Goal: Task Accomplishment & Management: Manage account settings

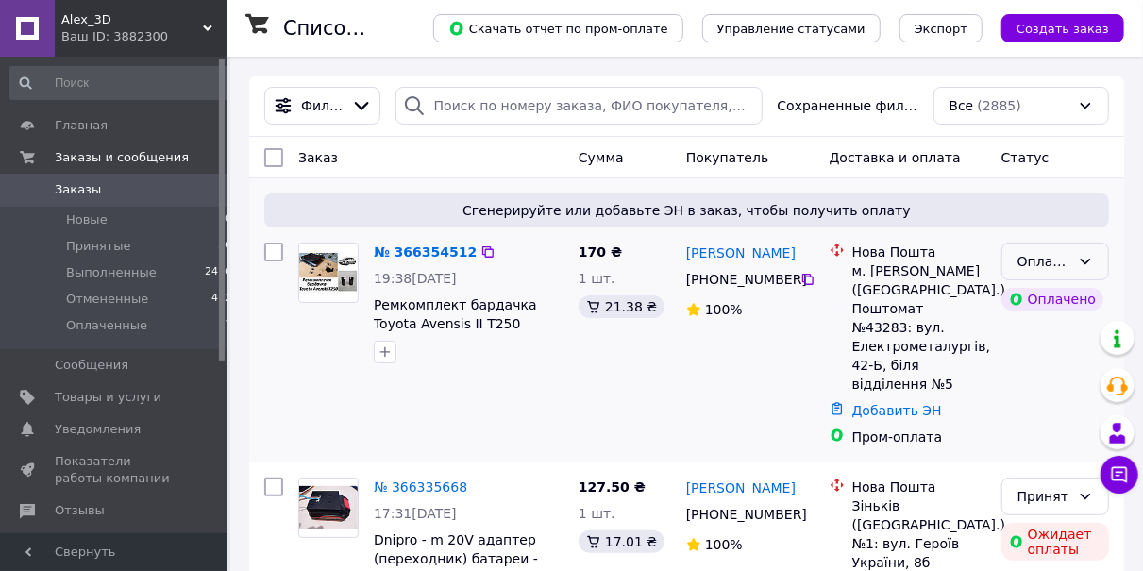
click at [1048, 262] on div "Оплаченный" at bounding box center [1043, 261] width 53 height 21
click at [1044, 295] on li "Принят" at bounding box center [1055, 302] width 106 height 34
click at [431, 251] on link "№ 366354512" at bounding box center [420, 251] width 93 height 15
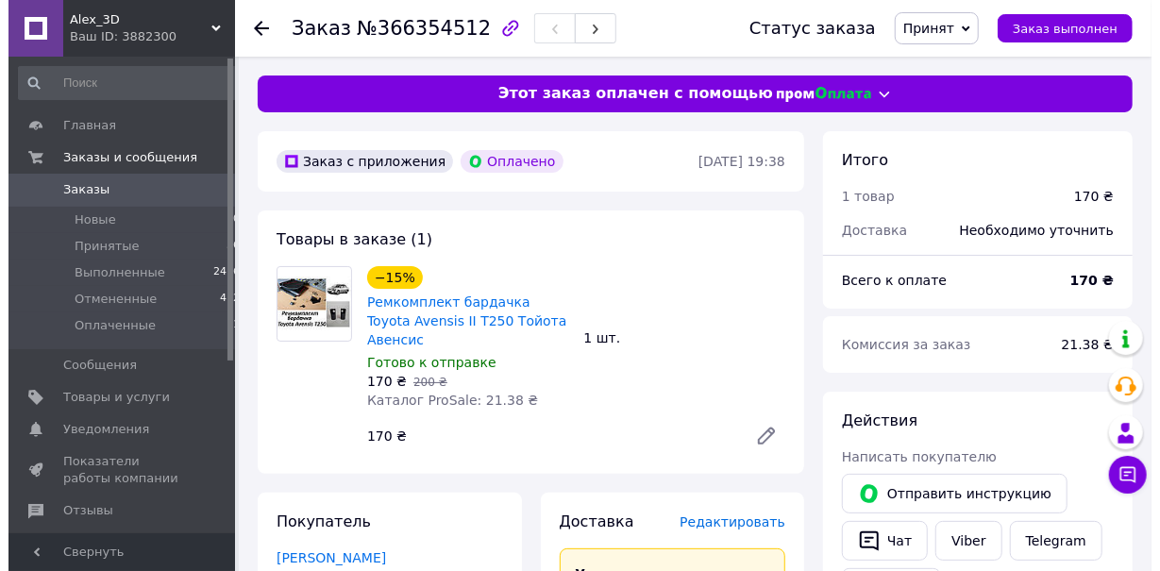
scroll to position [294, 0]
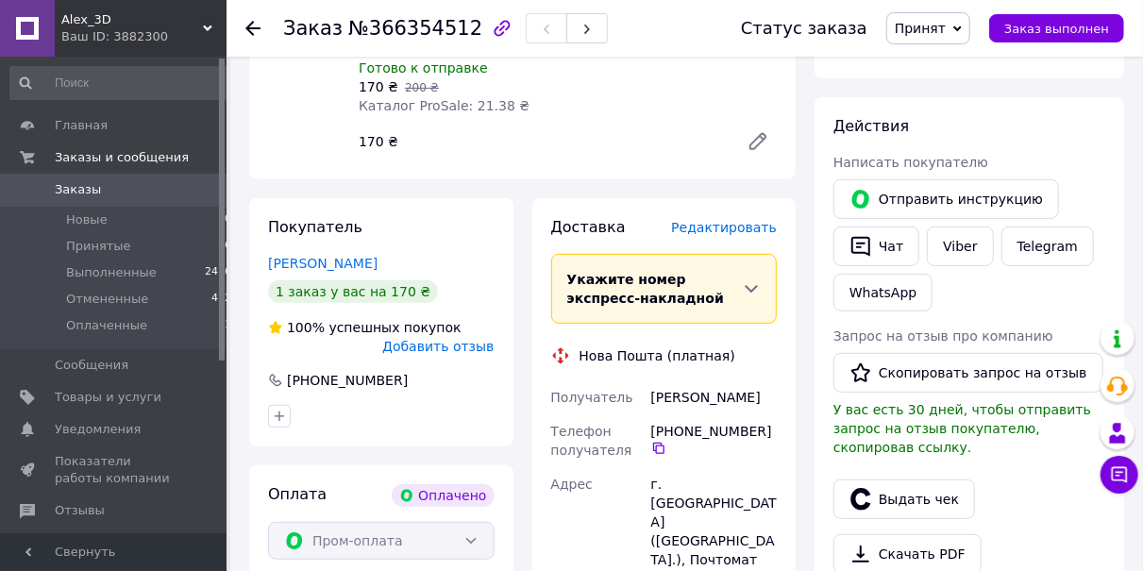
click at [718, 220] on span "Редактировать" at bounding box center [724, 227] width 106 height 15
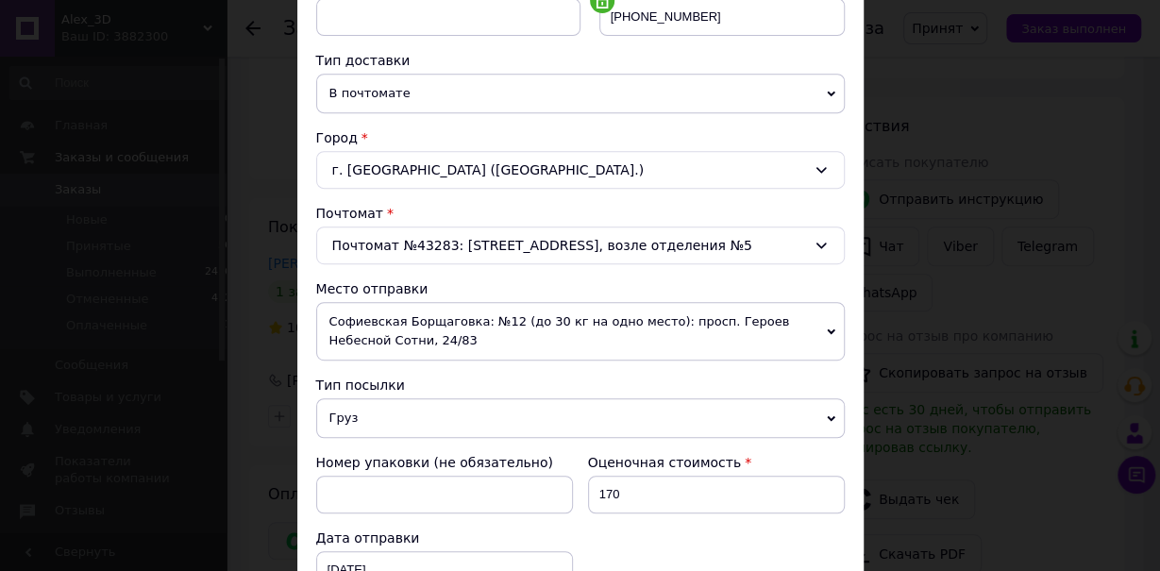
scroll to position [423, 0]
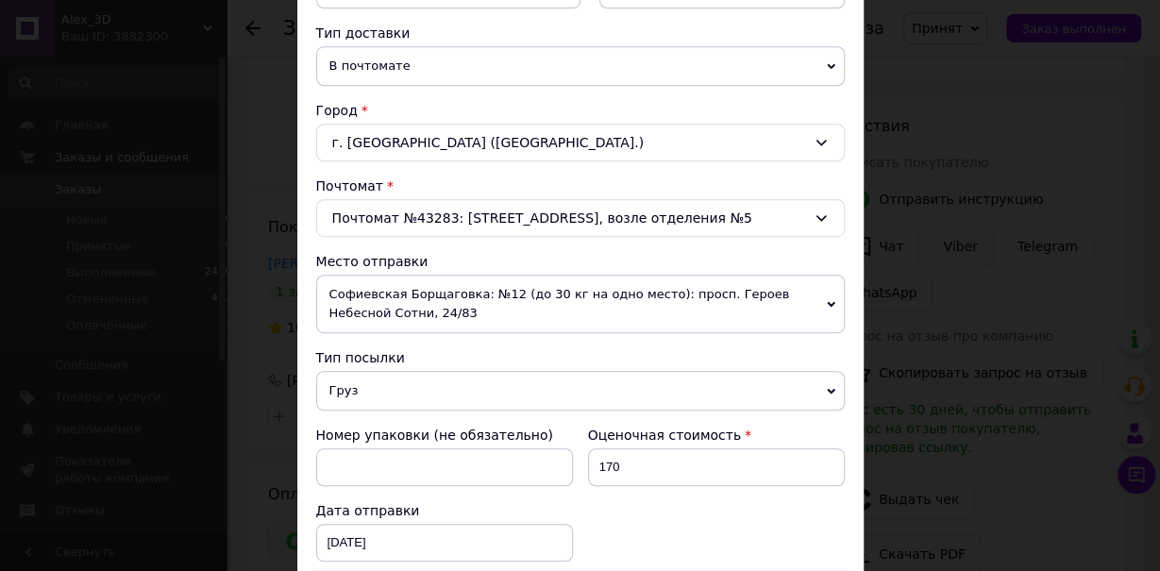
click at [410, 285] on span "Софиевская Борщаговка: №12 (до 30 кг на одно место): просп. Героев Небесной Сот…" at bounding box center [580, 304] width 528 height 59
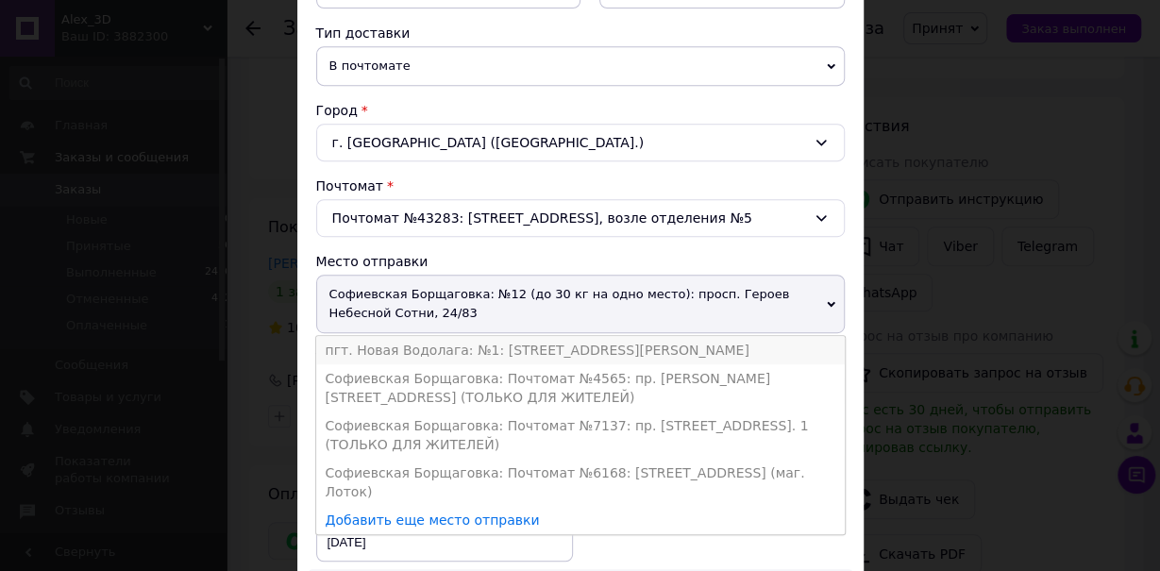
click at [396, 343] on li "пгт. Новая Водолага: №1: [STREET_ADDRESS][PERSON_NAME]" at bounding box center [580, 350] width 528 height 28
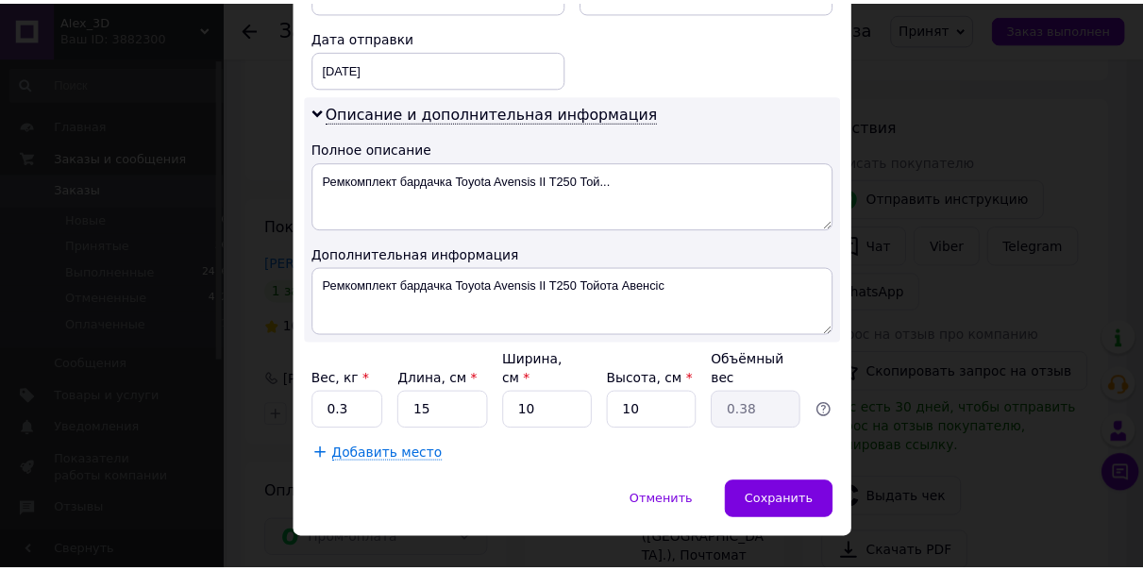
scroll to position [883, 0]
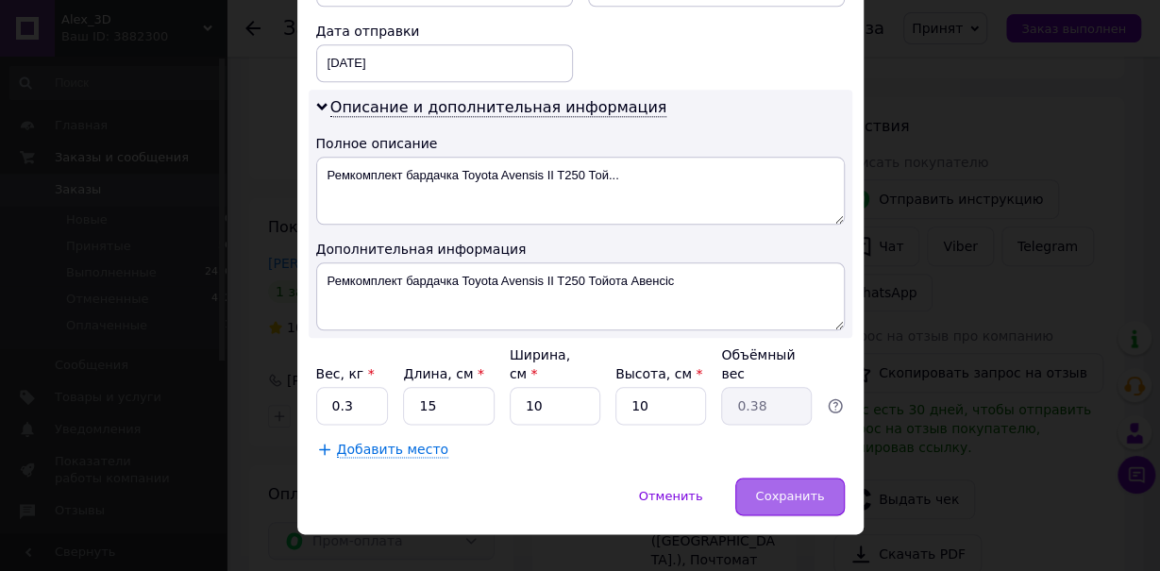
click at [775, 489] on span "Сохранить" at bounding box center [789, 496] width 69 height 14
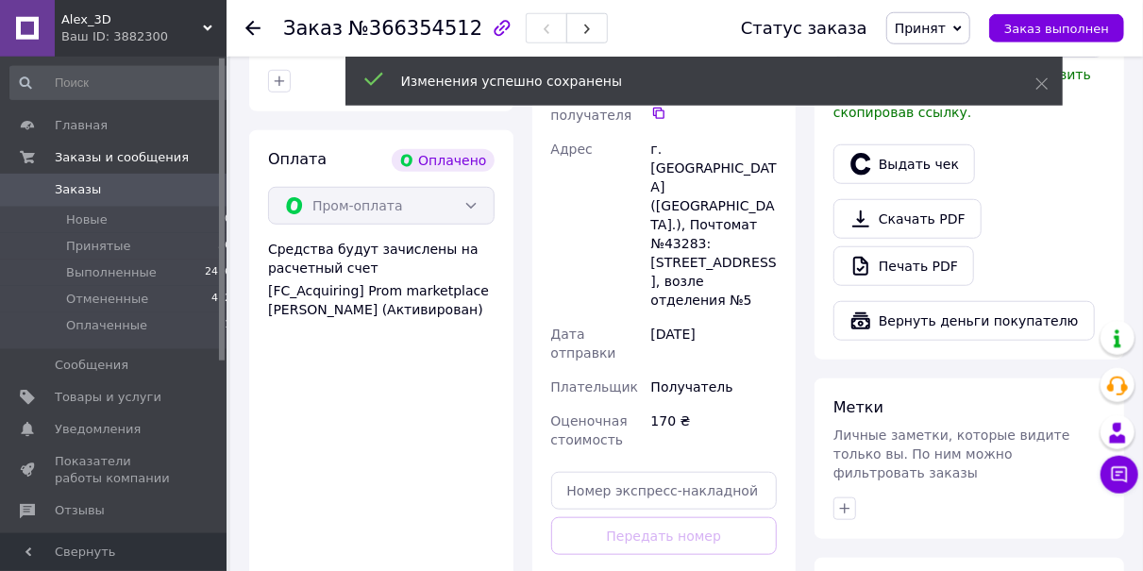
scroll to position [785, 0]
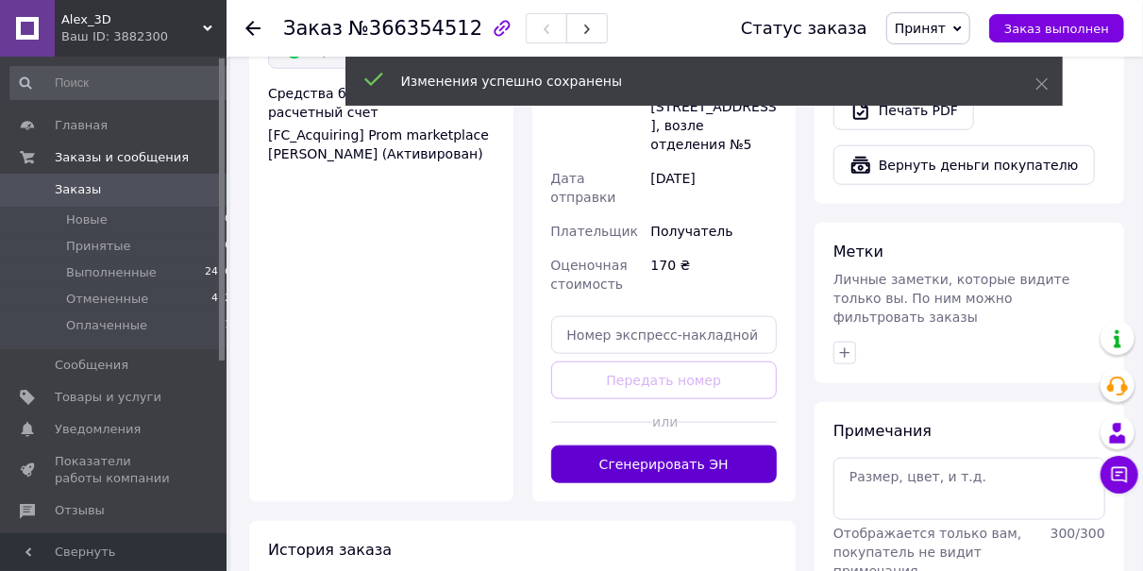
click at [665, 445] on button "Сгенерировать ЭН" at bounding box center [664, 464] width 226 height 38
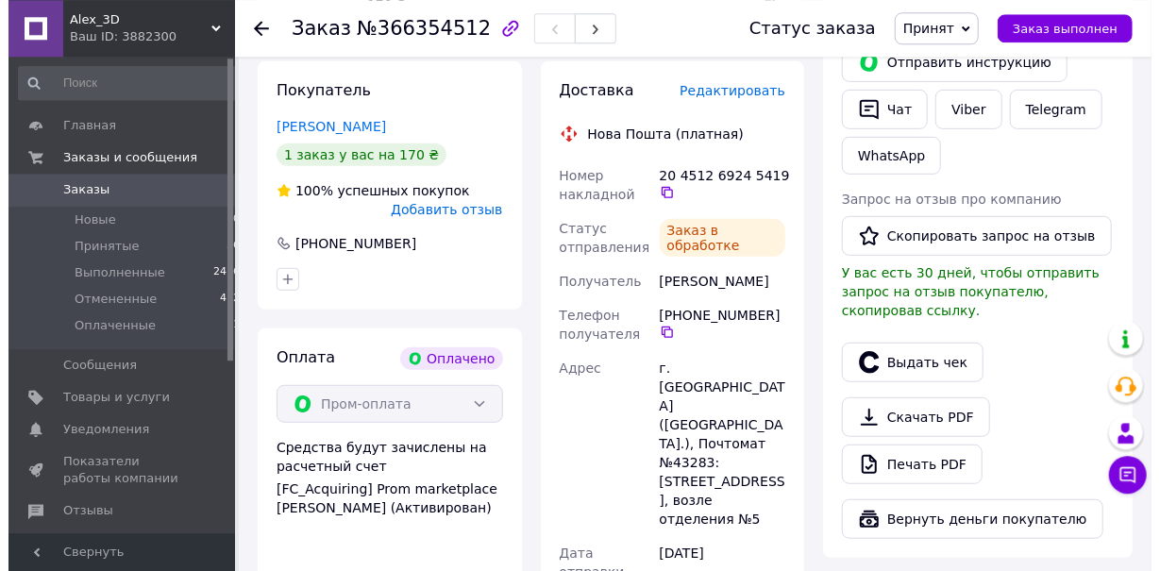
scroll to position [393, 0]
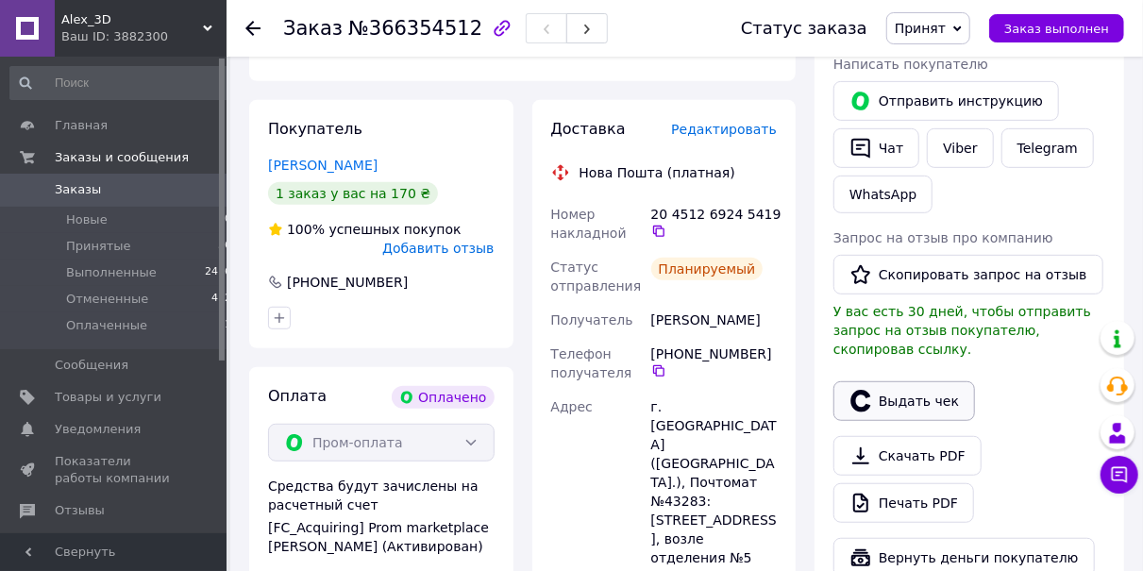
click at [943, 381] on button "Выдать чек" at bounding box center [904, 401] width 142 height 40
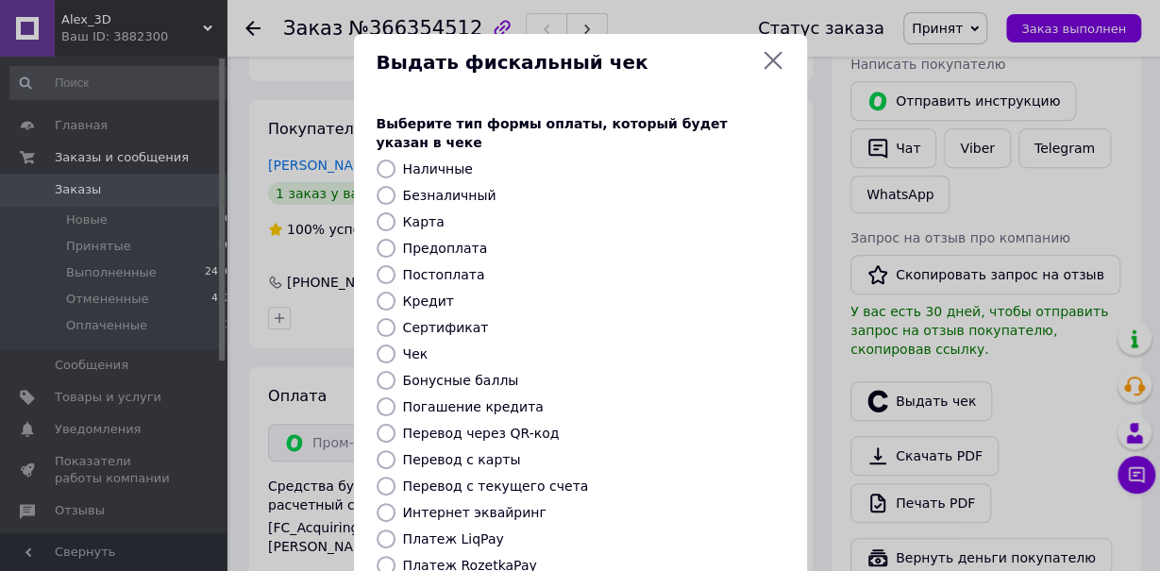
click at [381, 239] on input "Предоплата" at bounding box center [386, 248] width 19 height 19
radio input "true"
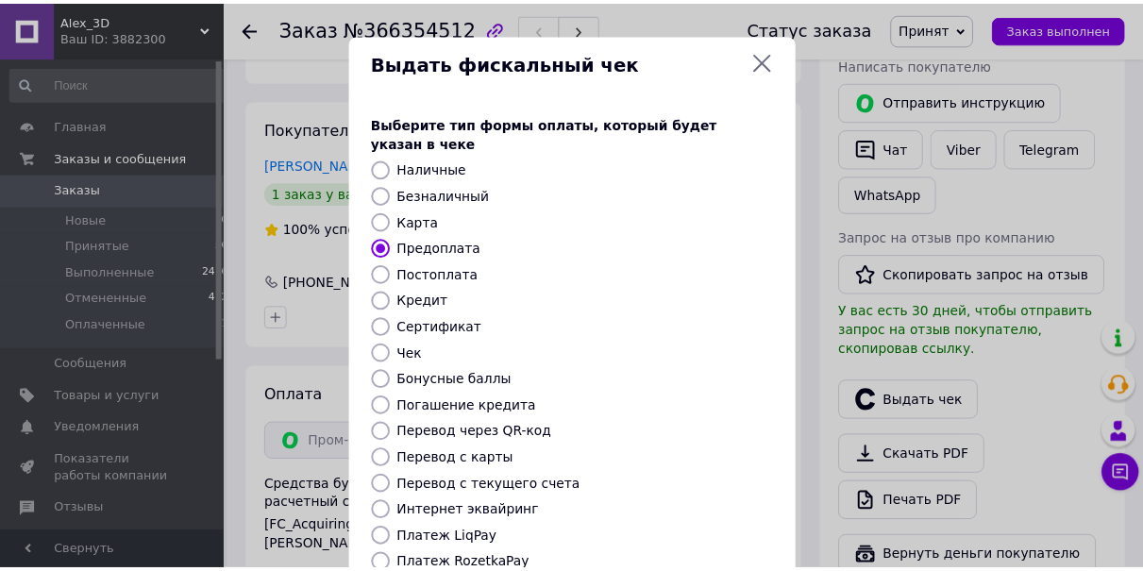
scroll to position [239, 0]
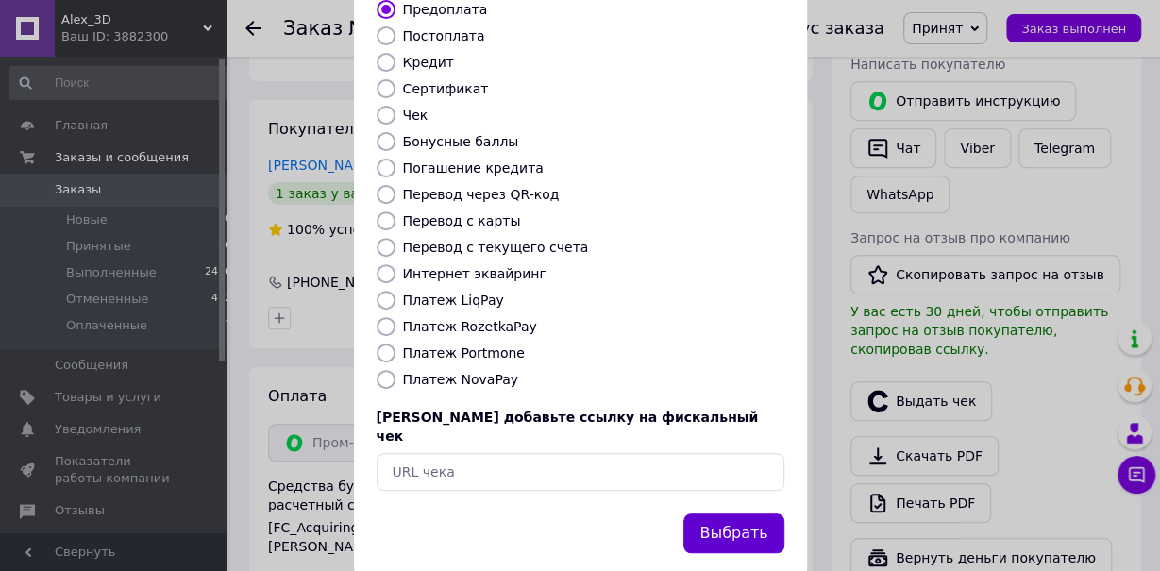
click at [754, 513] on button "Выбрать" at bounding box center [733, 533] width 100 height 41
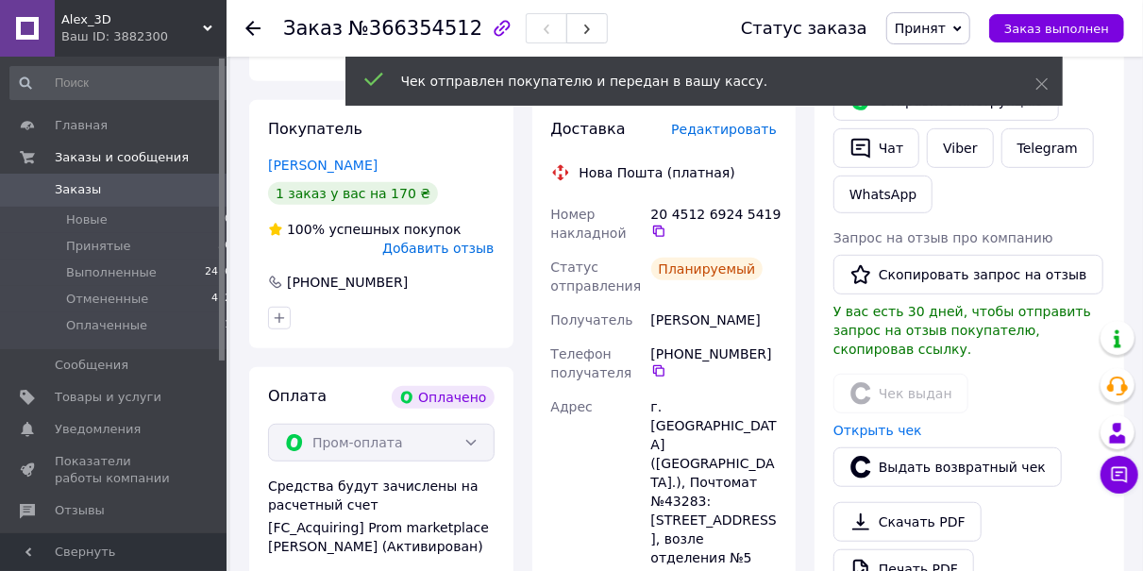
click at [250, 23] on icon at bounding box center [252, 28] width 15 height 15
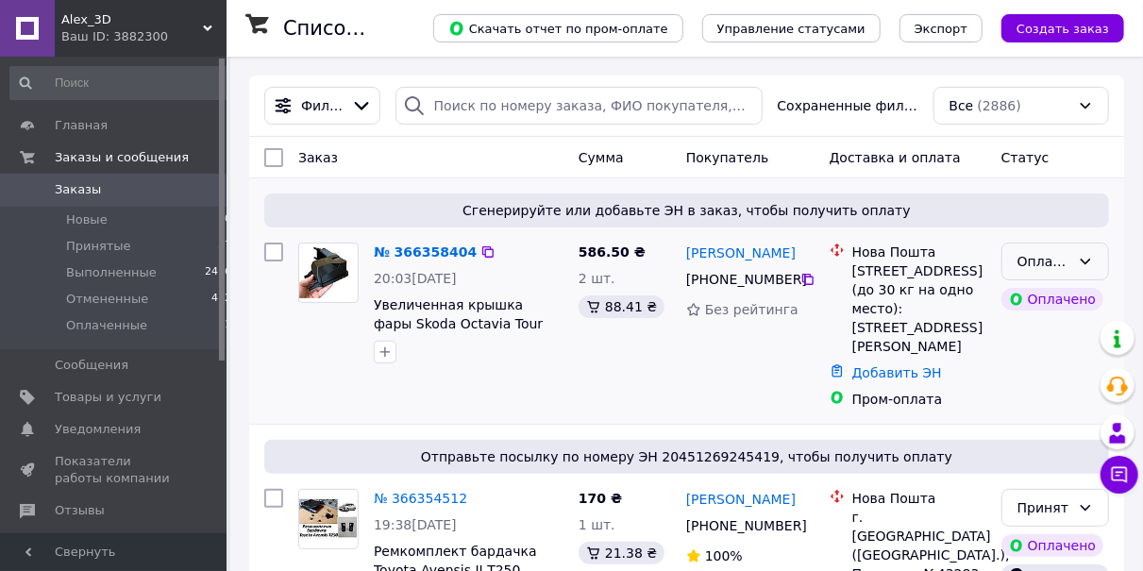
click at [1047, 262] on div "Оплаченный" at bounding box center [1043, 261] width 53 height 21
click at [1047, 303] on li "Принят" at bounding box center [1055, 302] width 106 height 34
click at [429, 252] on link "№ 366358404" at bounding box center [420, 251] width 93 height 15
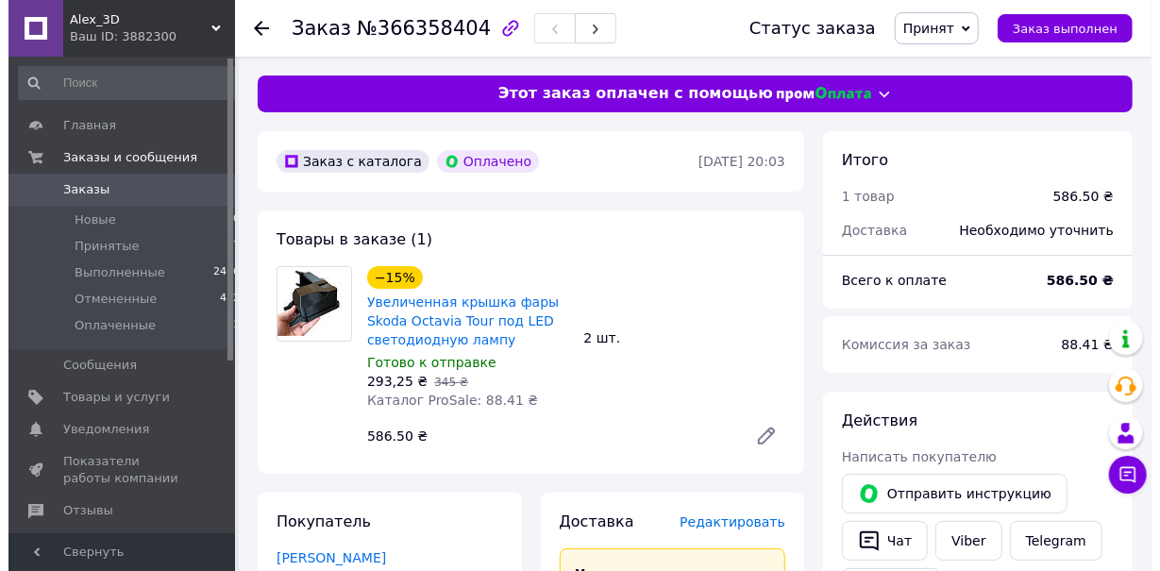
scroll to position [196, 0]
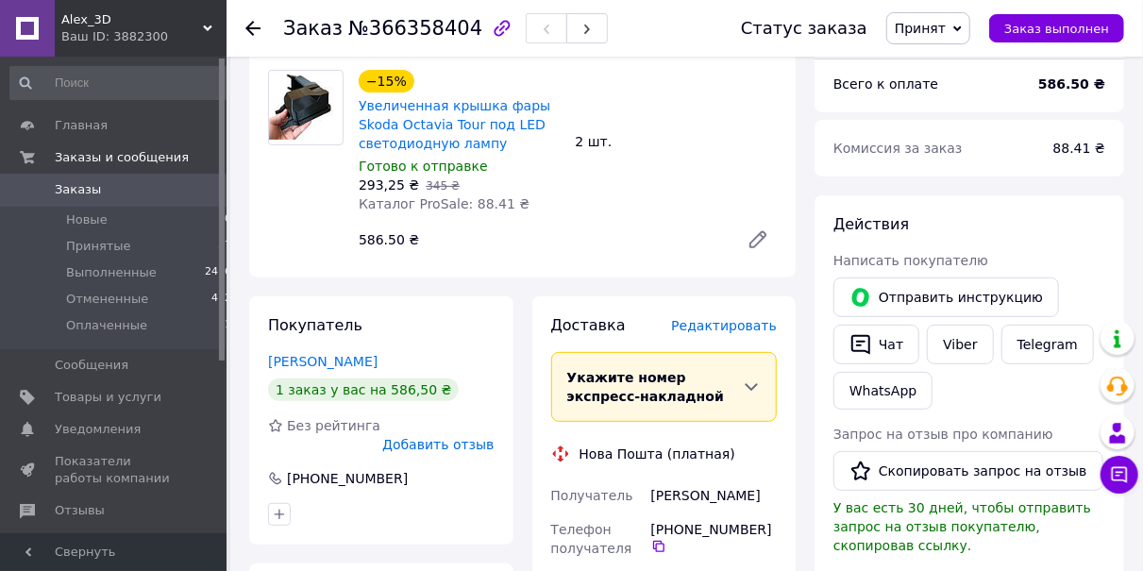
click at [714, 326] on span "Редактировать" at bounding box center [724, 325] width 106 height 15
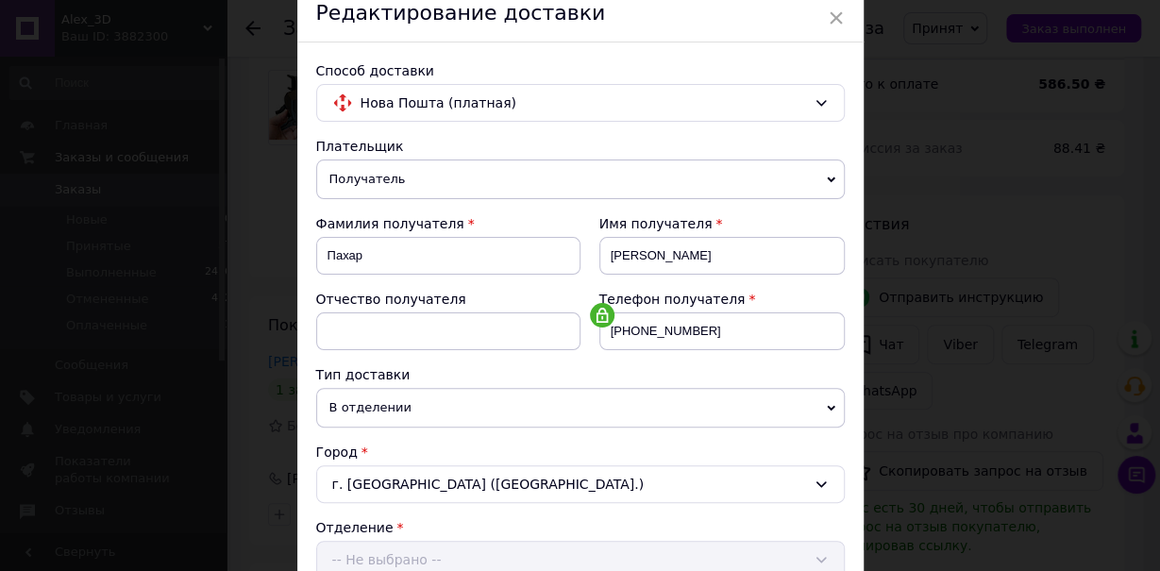
scroll to position [528, 0]
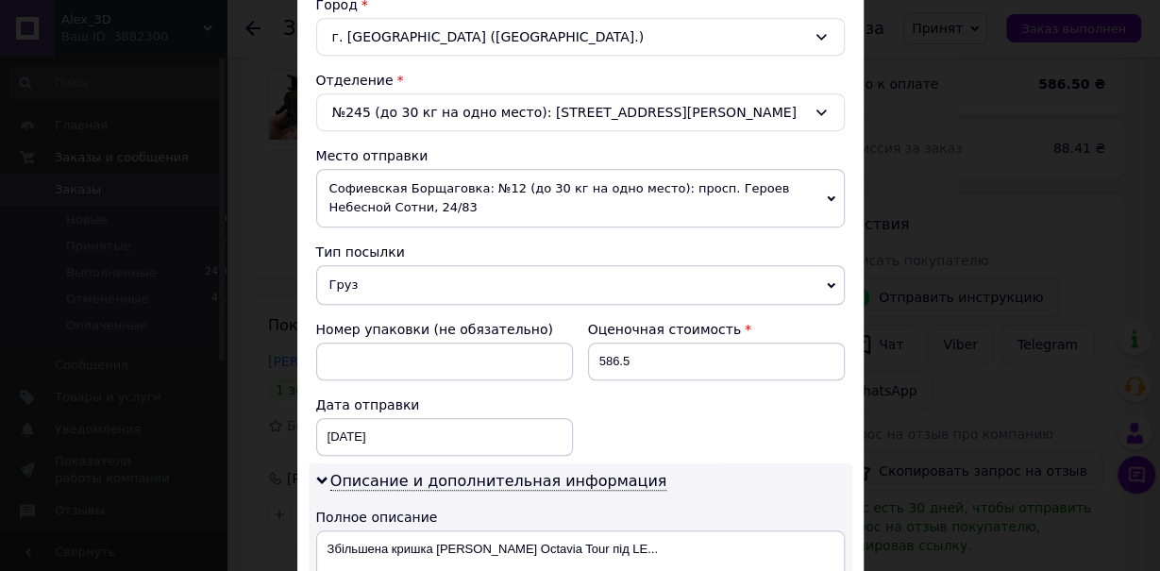
click at [429, 181] on span "Софиевская Борщаговка: №12 (до 30 кг на одно место): просп. Героев Небесной Сот…" at bounding box center [580, 198] width 528 height 59
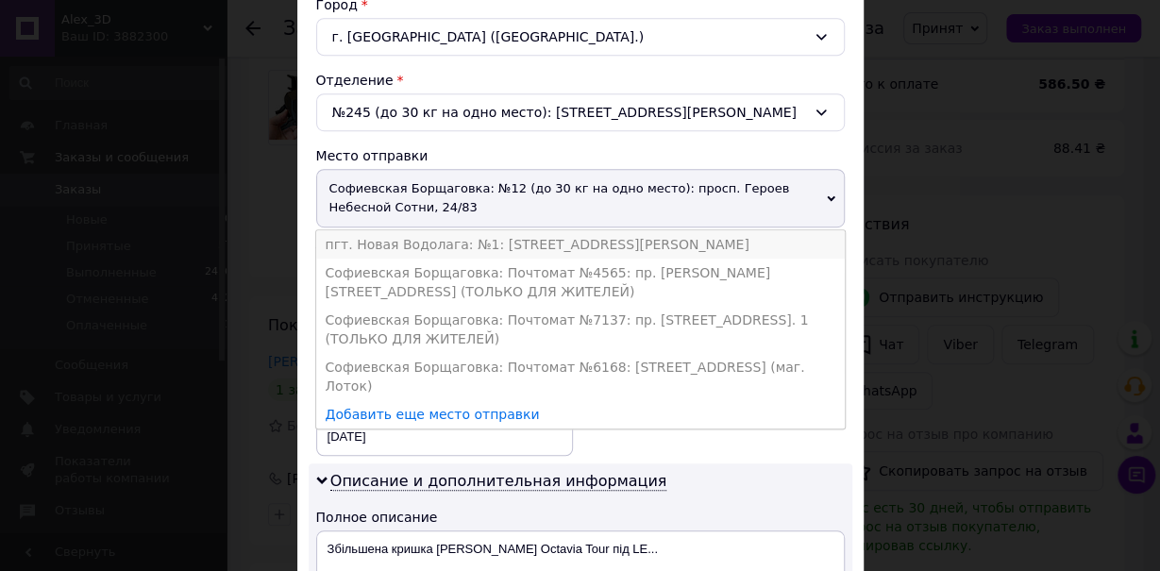
click at [422, 243] on li "пгт. Новая Водолага: №1: [STREET_ADDRESS][PERSON_NAME]" at bounding box center [580, 244] width 528 height 28
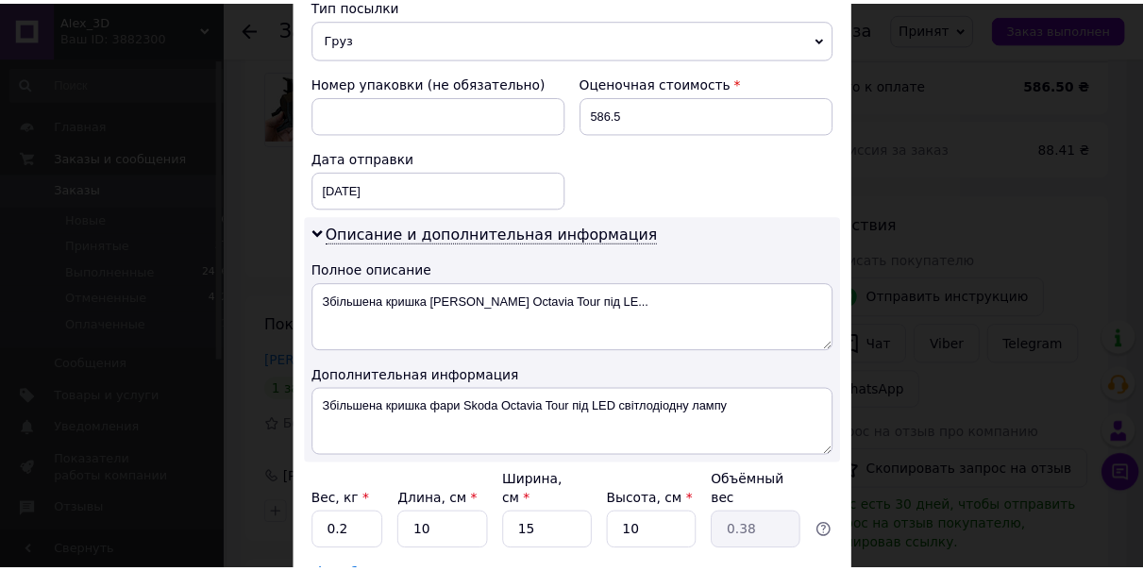
scroll to position [883, 0]
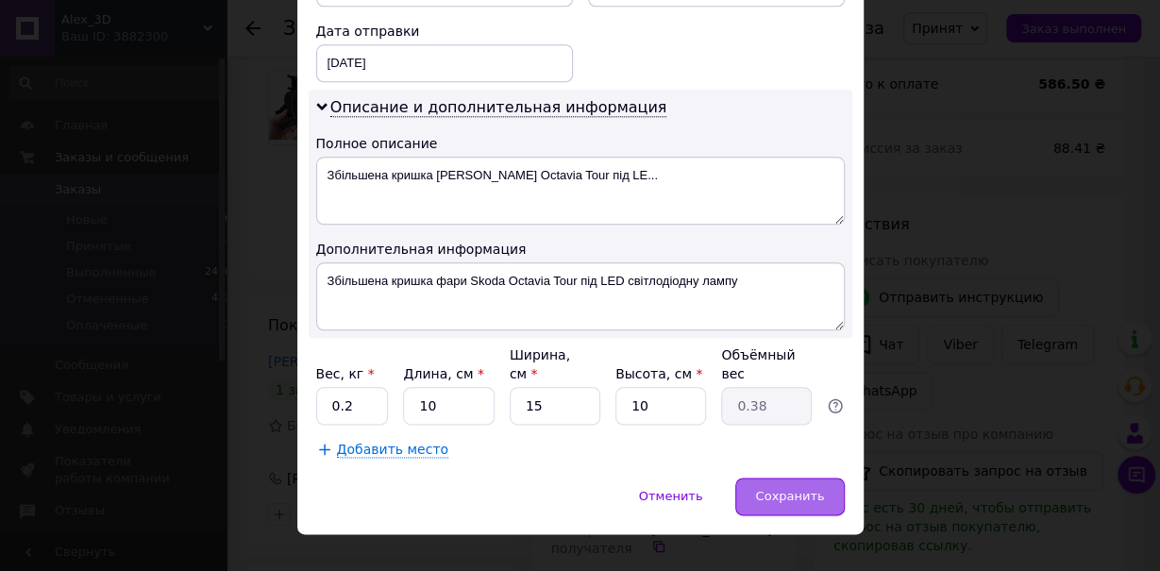
click at [784, 489] on span "Сохранить" at bounding box center [789, 496] width 69 height 14
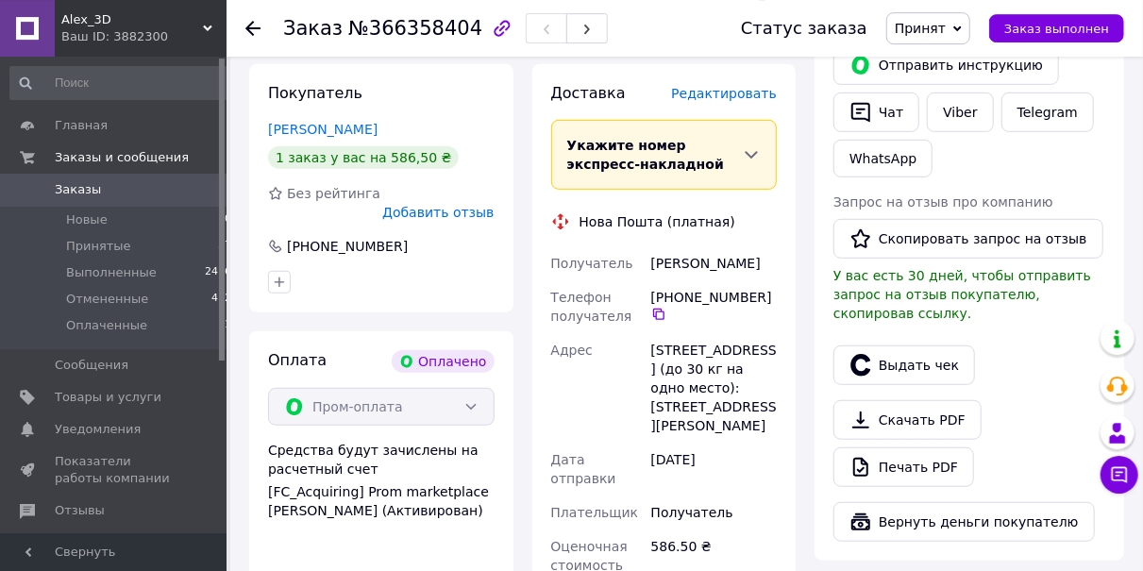
scroll to position [589, 0]
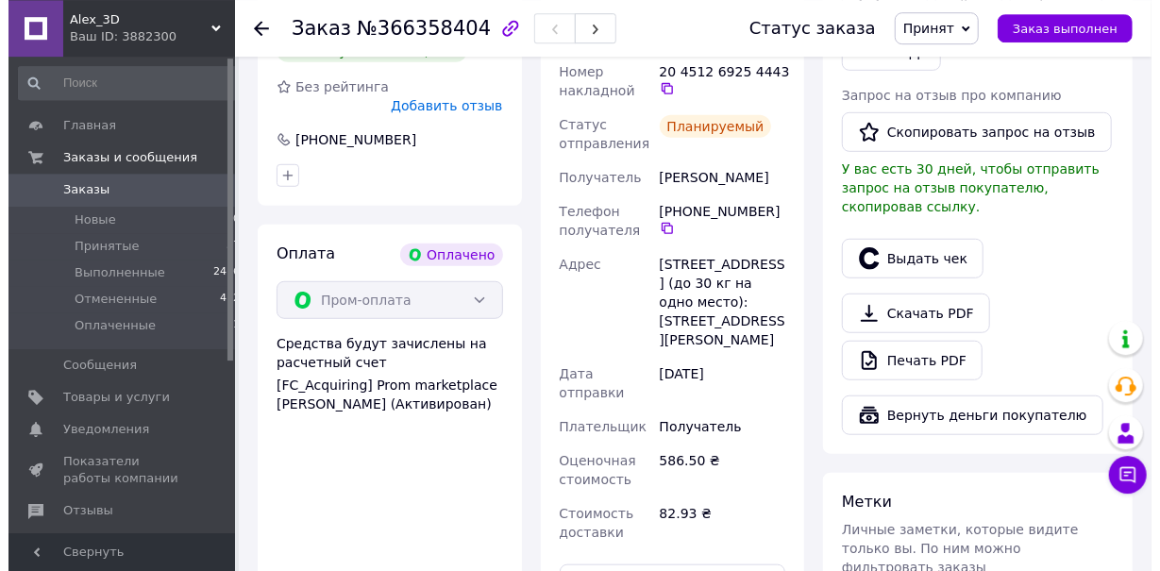
scroll to position [491, 0]
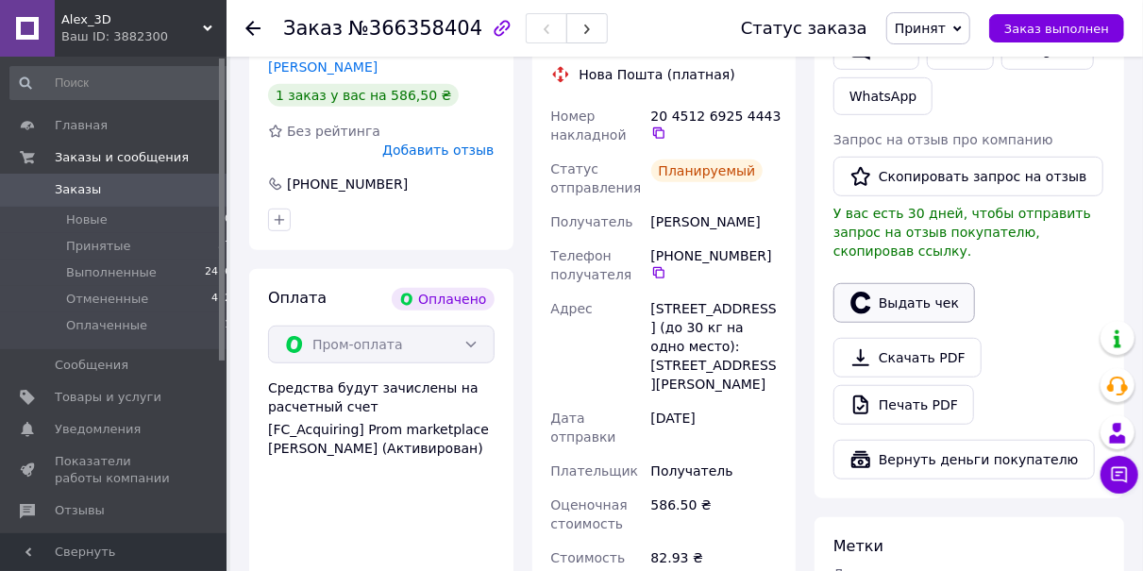
click at [892, 283] on button "Выдать чек" at bounding box center [904, 303] width 142 height 40
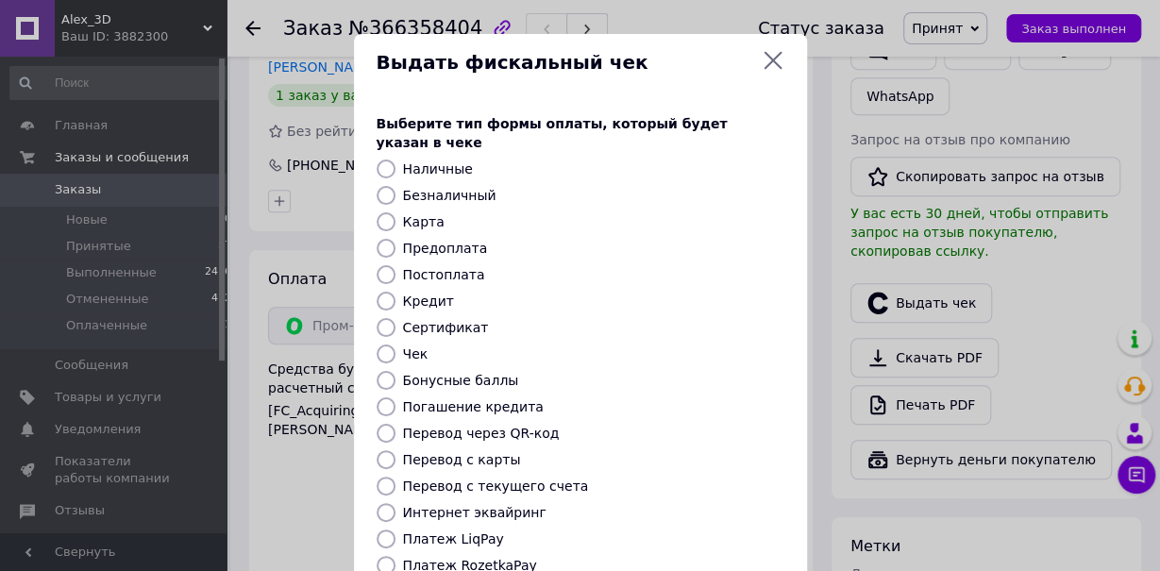
click at [377, 239] on input "Предоплата" at bounding box center [386, 248] width 19 height 19
radio input "true"
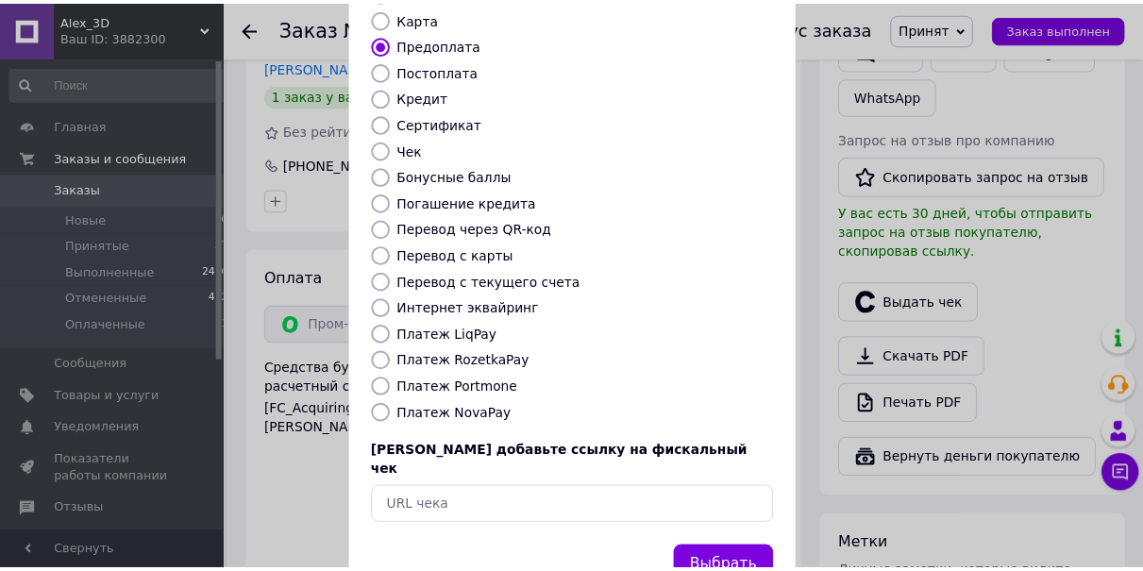
scroll to position [239, 0]
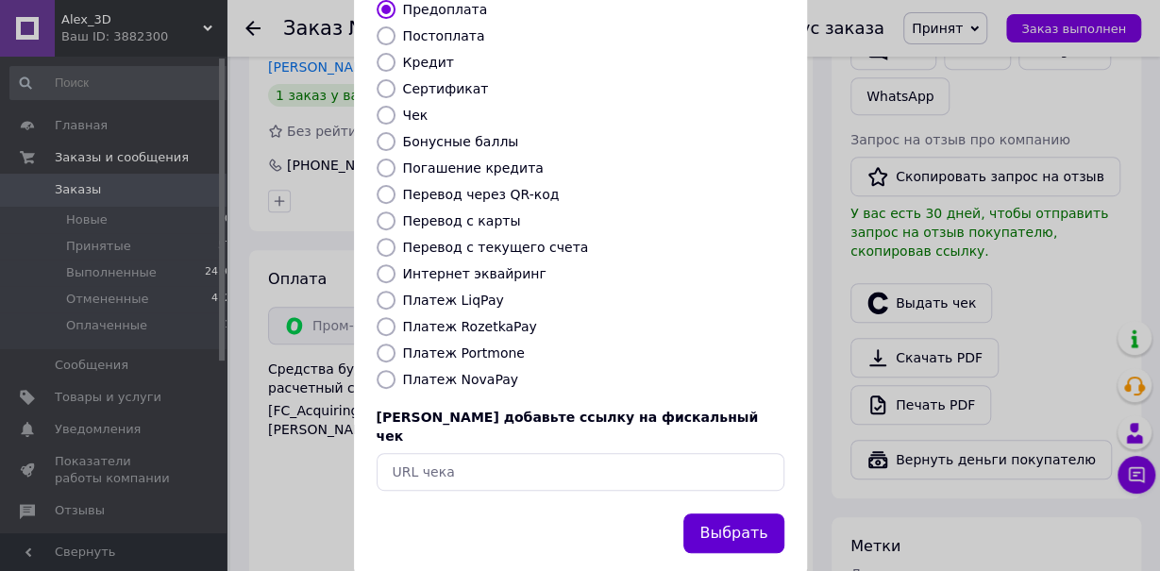
click at [737, 513] on button "Выбрать" at bounding box center [733, 533] width 100 height 41
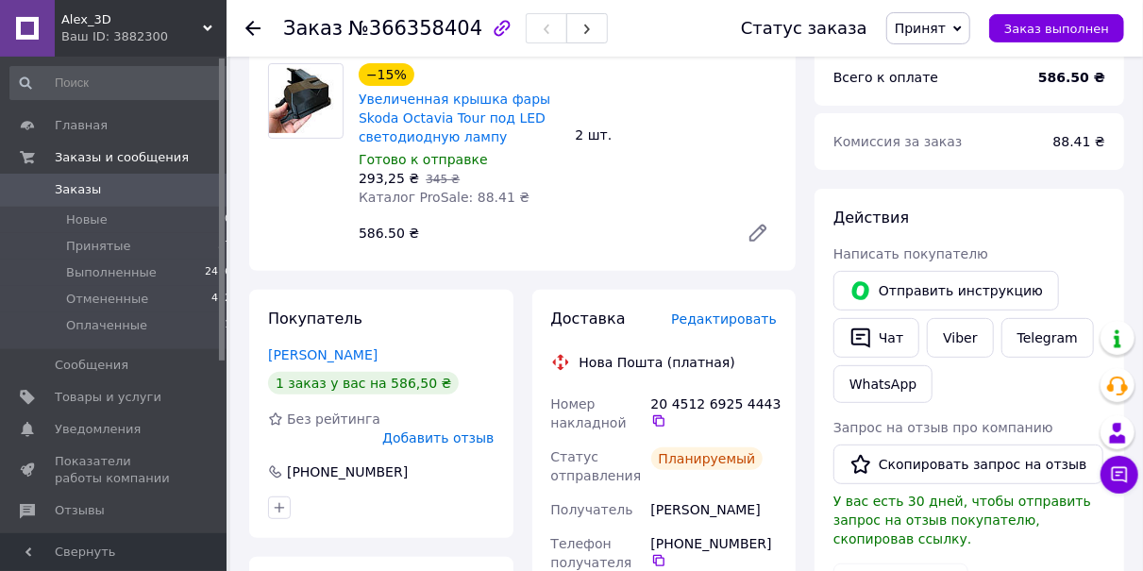
scroll to position [196, 0]
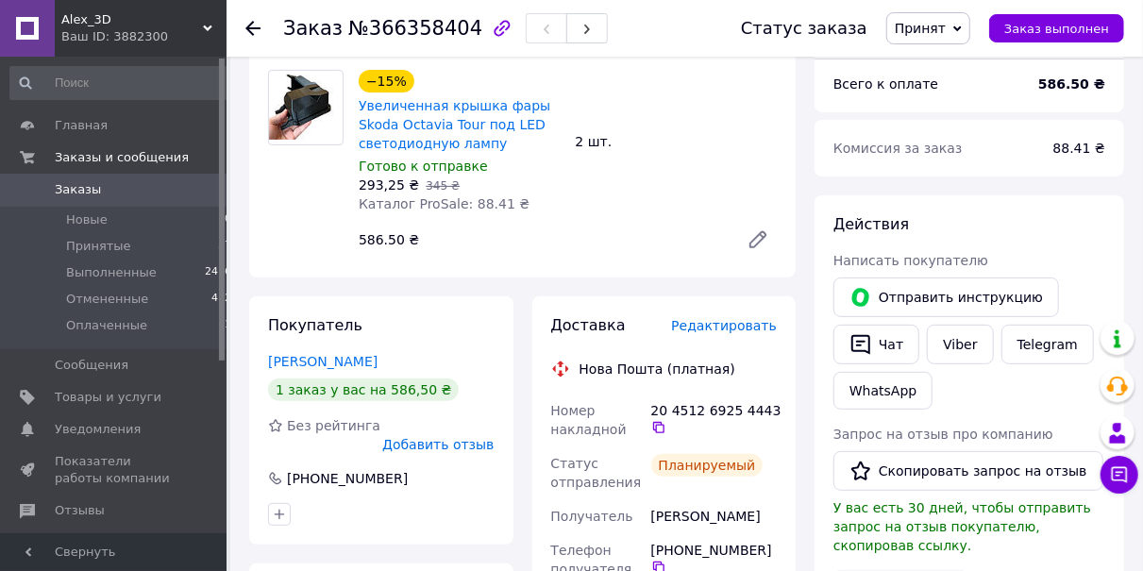
click at [252, 30] on icon at bounding box center [252, 28] width 15 height 15
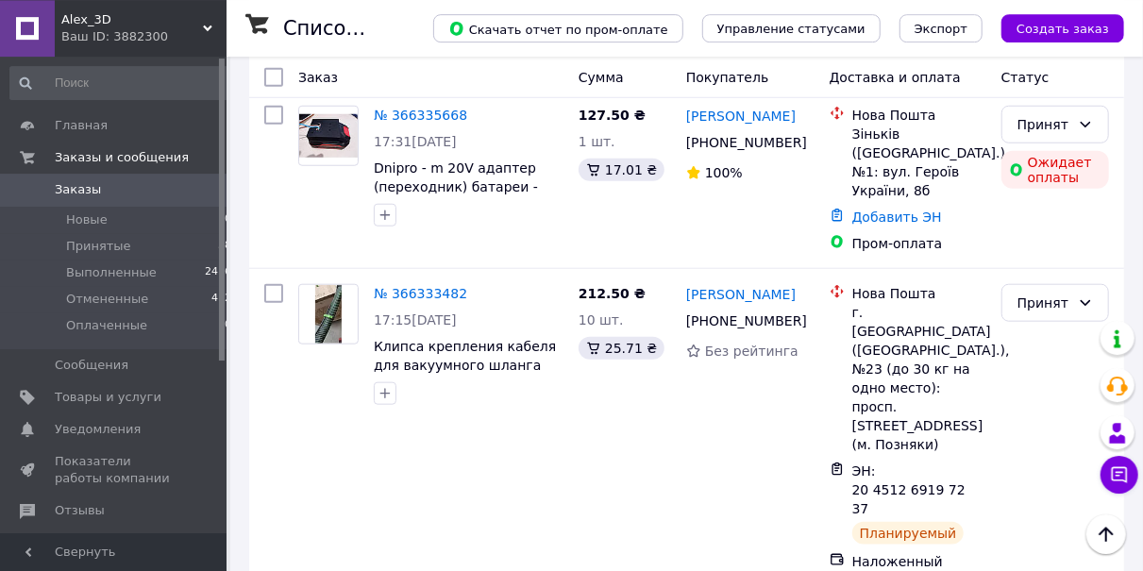
scroll to position [785, 0]
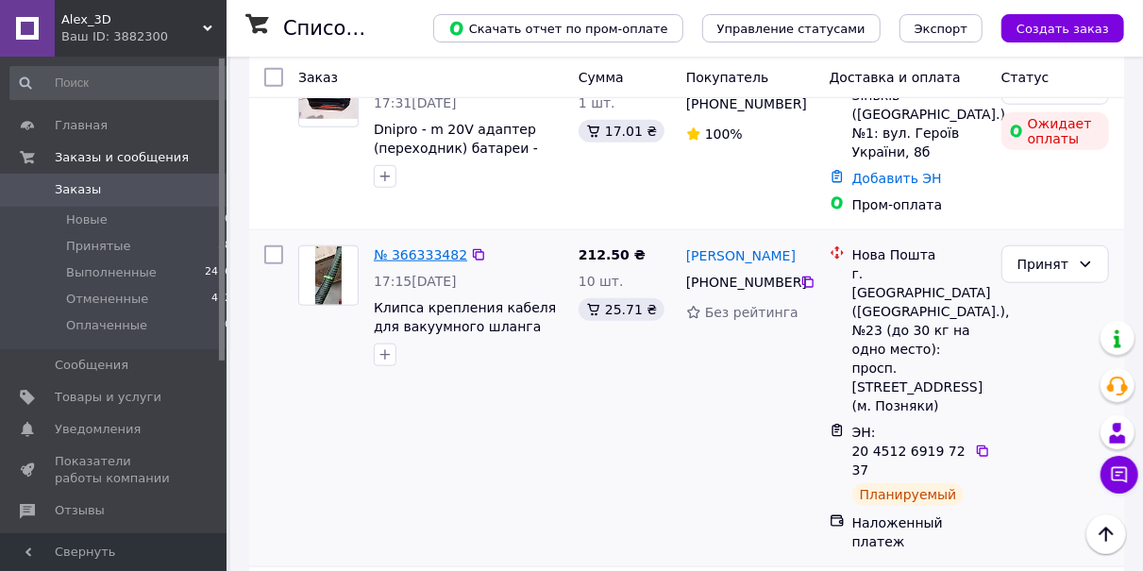
click at [424, 247] on link "№ 366333482" at bounding box center [420, 254] width 93 height 15
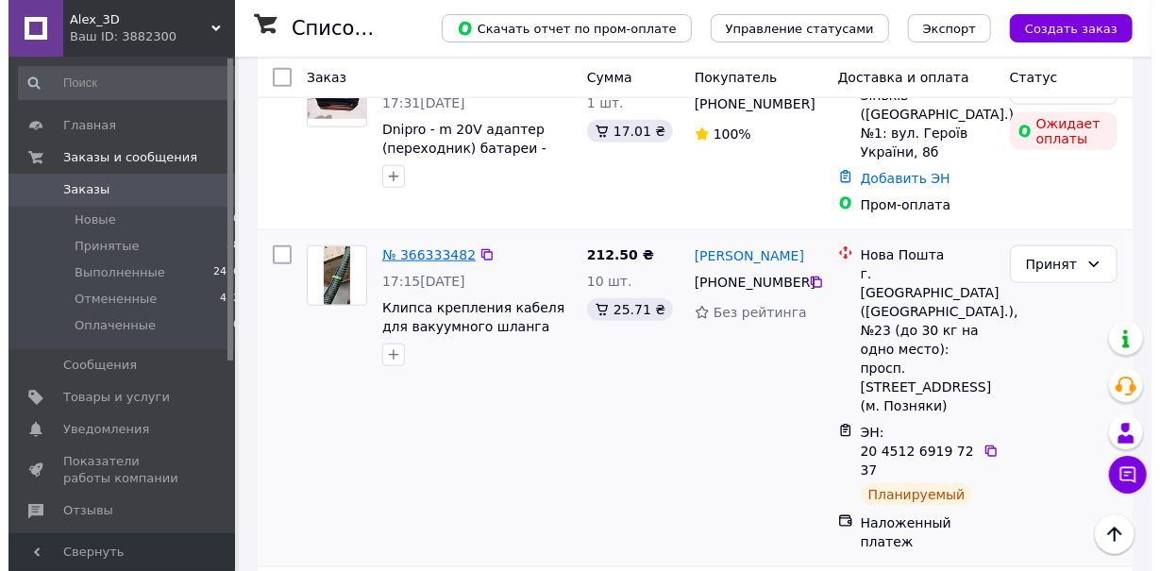
scroll to position [292, 0]
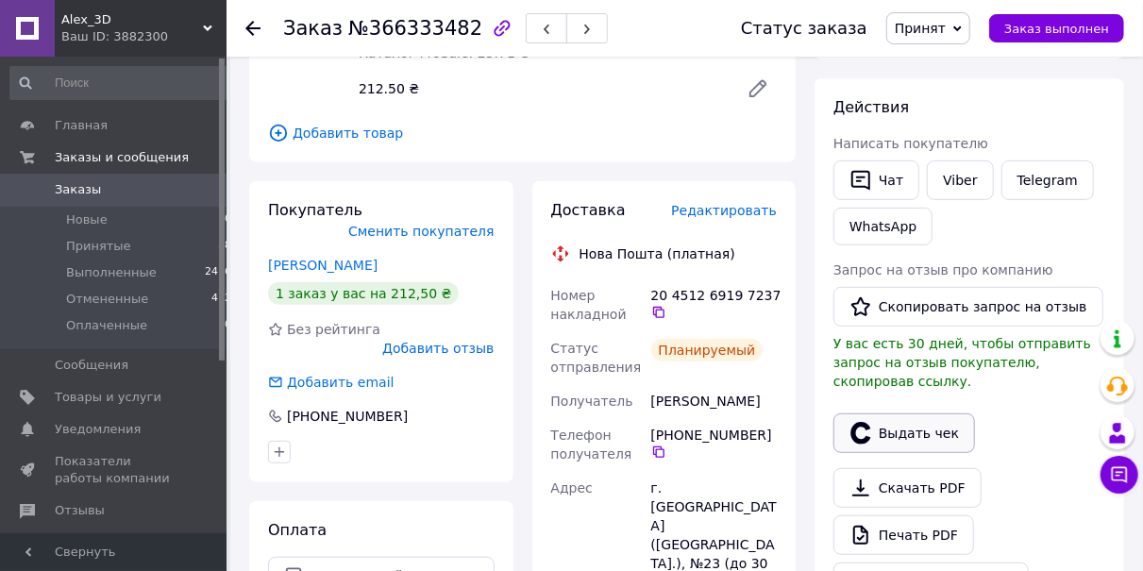
click at [889, 415] on button "Выдать чек" at bounding box center [904, 433] width 142 height 40
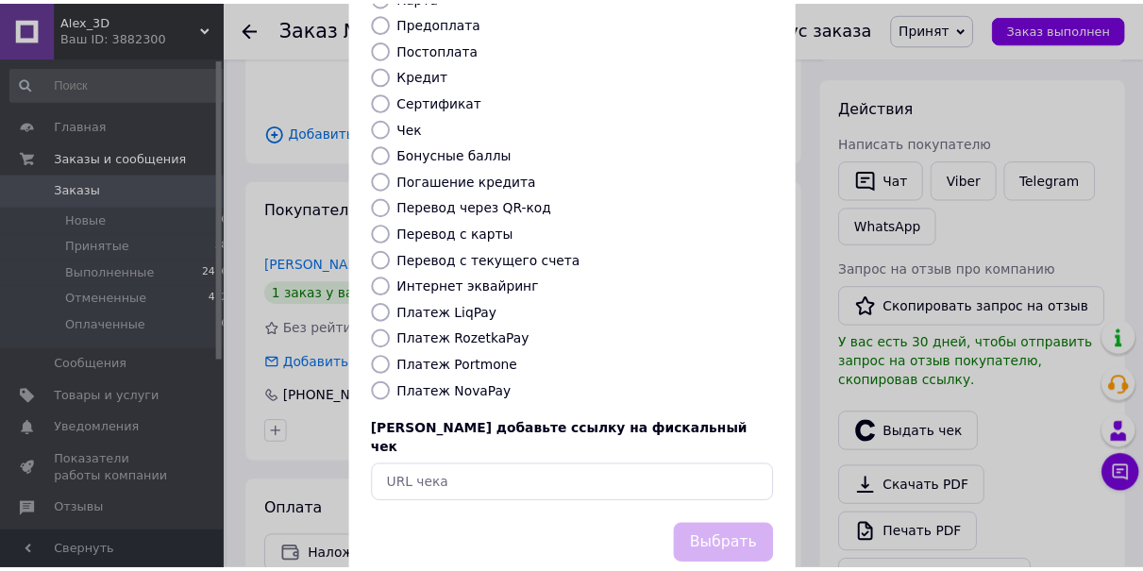
scroll to position [239, 0]
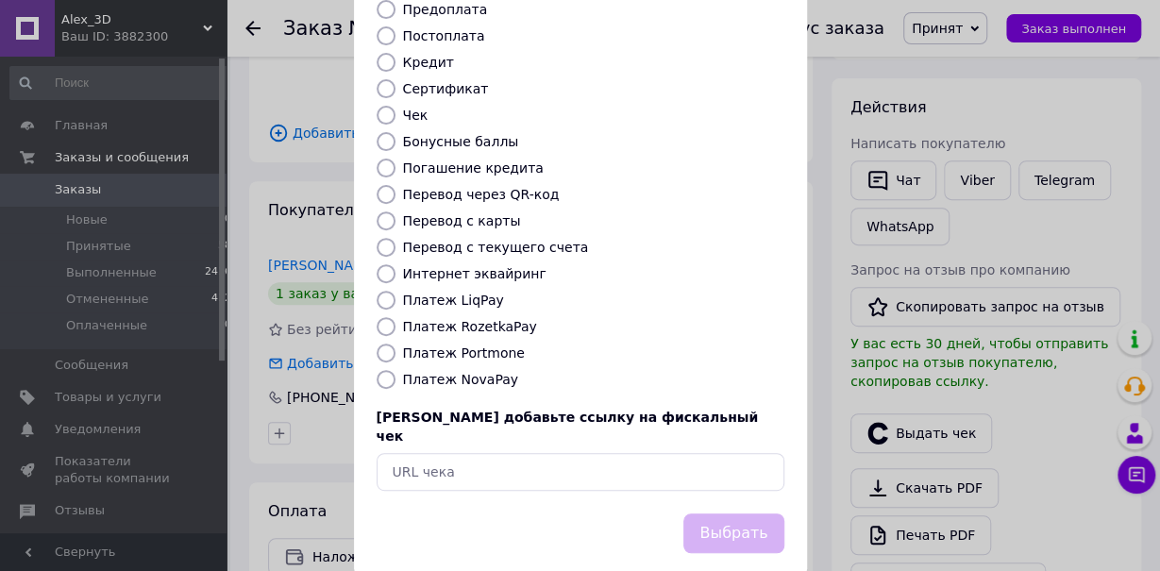
click at [377, 370] on input "Платеж NovaPay" at bounding box center [386, 379] width 19 height 19
radio input "true"
click at [716, 513] on button "Выбрать" at bounding box center [733, 533] width 100 height 41
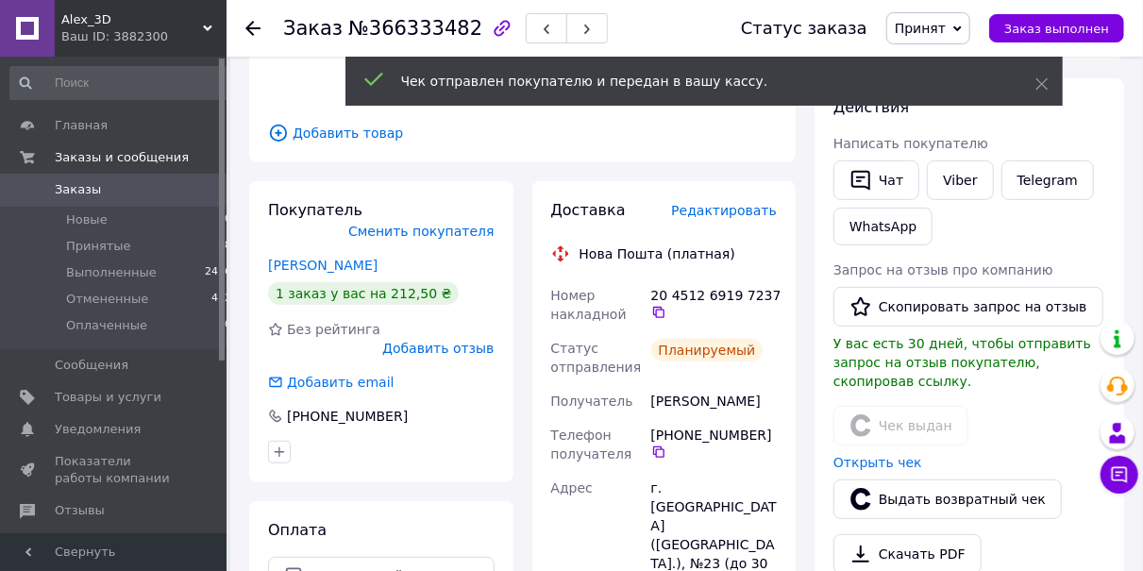
click at [246, 32] on div "Заказ №366333482 Статус заказа Принят Выполнен Отменен Оплаченный Заказ выполнен" at bounding box center [684, 28] width 916 height 57
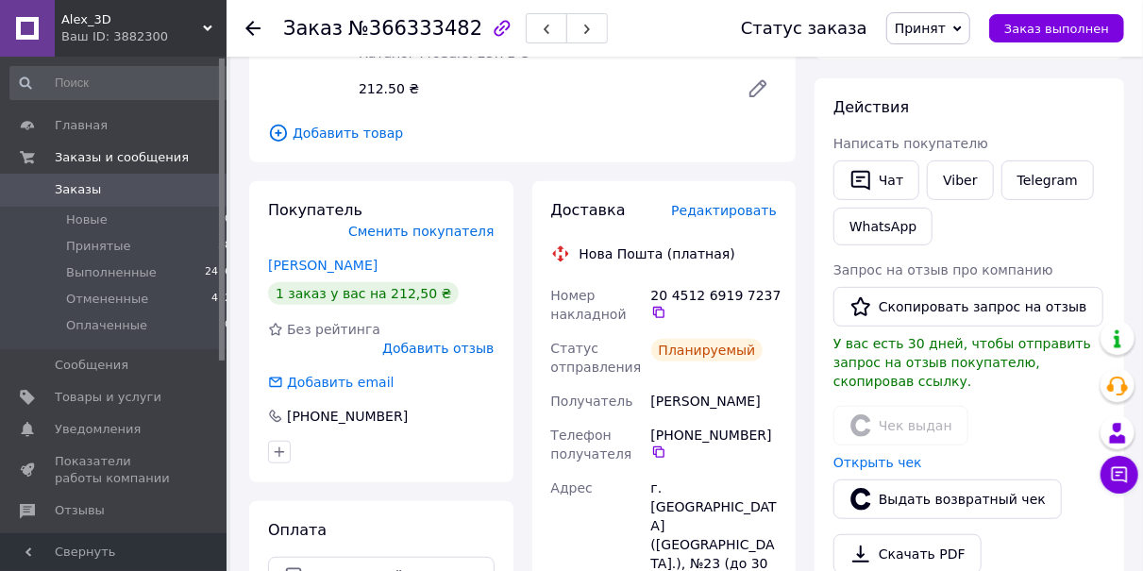
click at [251, 26] on icon at bounding box center [252, 28] width 15 height 15
